Goal: Task Accomplishment & Management: Manage account settings

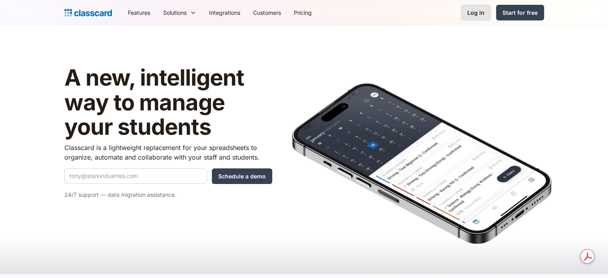
click at [473, 17] on link "Log in" at bounding box center [476, 12] width 31 height 16
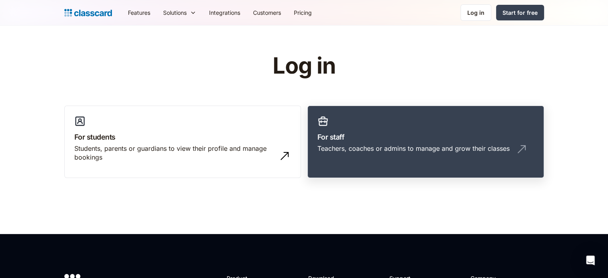
click at [438, 112] on link "For staff Teachers, coaches or admins to manage and grow their classes" at bounding box center [425, 142] width 237 height 73
